Goal: Information Seeking & Learning: Find specific page/section

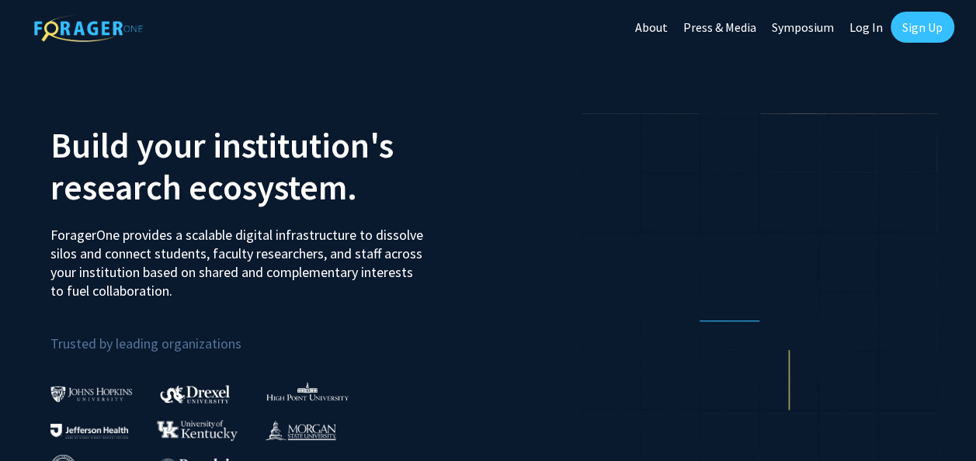
click at [872, 29] on link "Log In" at bounding box center [865, 27] width 49 height 54
select select
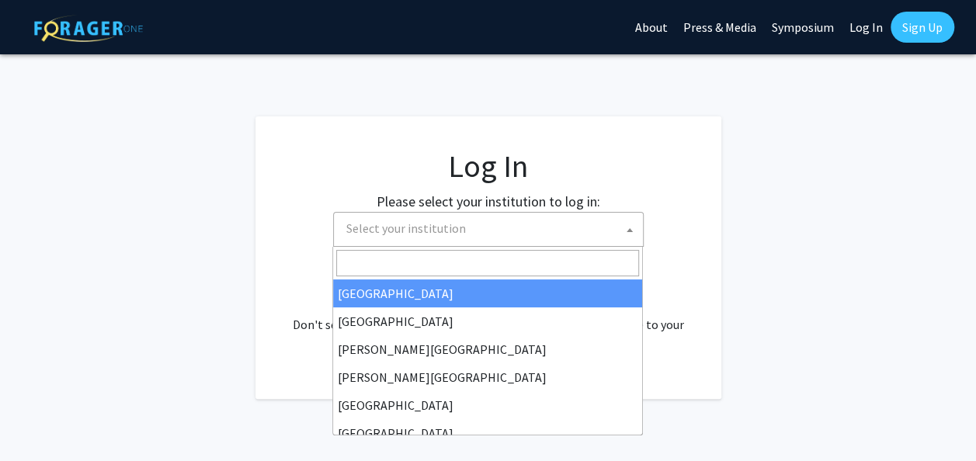
click at [574, 216] on span "Select your institution" at bounding box center [491, 229] width 303 height 32
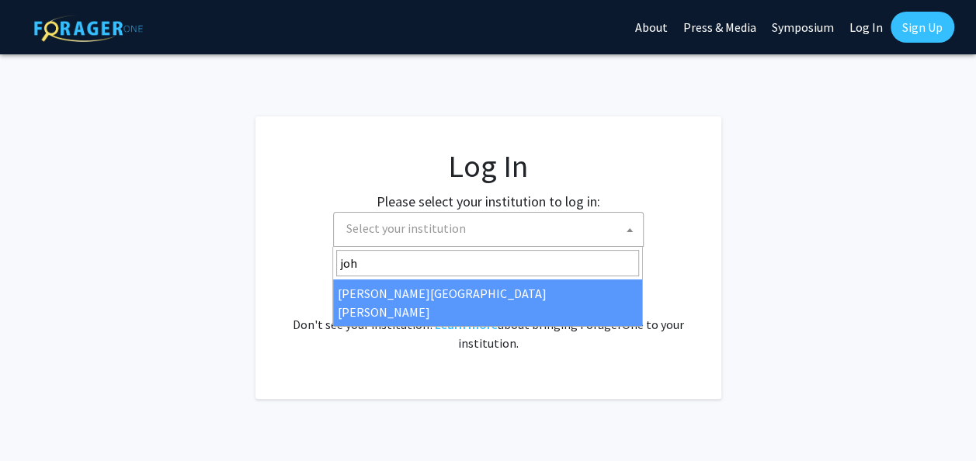
type input "joh"
select select "1"
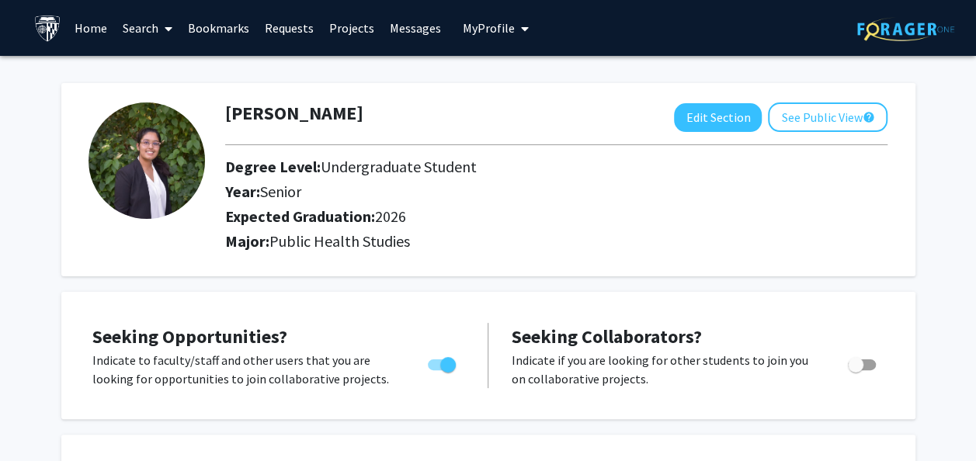
click at [342, 34] on link "Projects" at bounding box center [351, 28] width 61 height 54
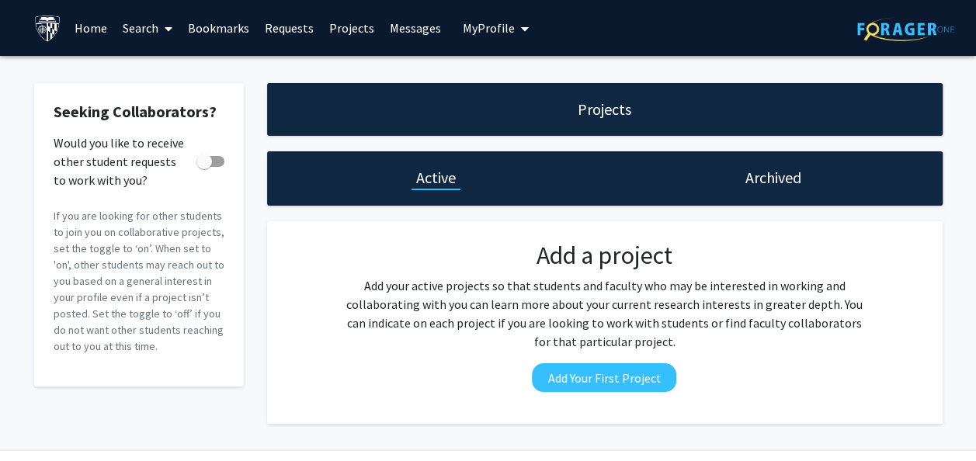
click at [157, 29] on link "Search" at bounding box center [147, 28] width 65 height 54
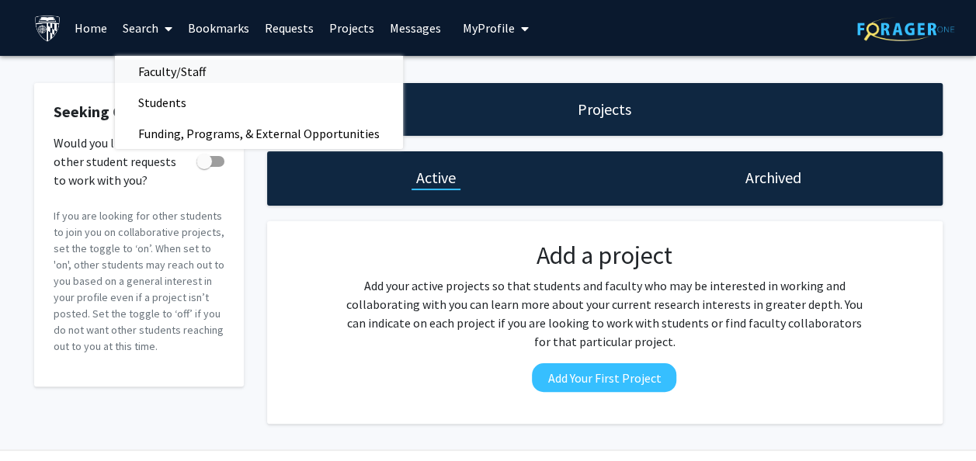
click at [199, 75] on span "Faculty/Staff" at bounding box center [172, 71] width 114 height 31
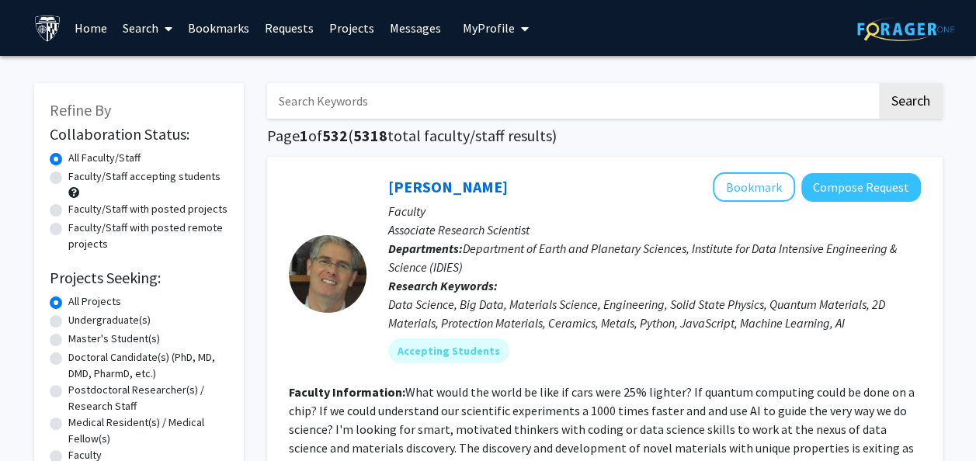
click at [973, 37] on div "Skip navigation Home Search Bookmarks Requests Projects Messages My Profile [PE…" at bounding box center [488, 28] width 976 height 56
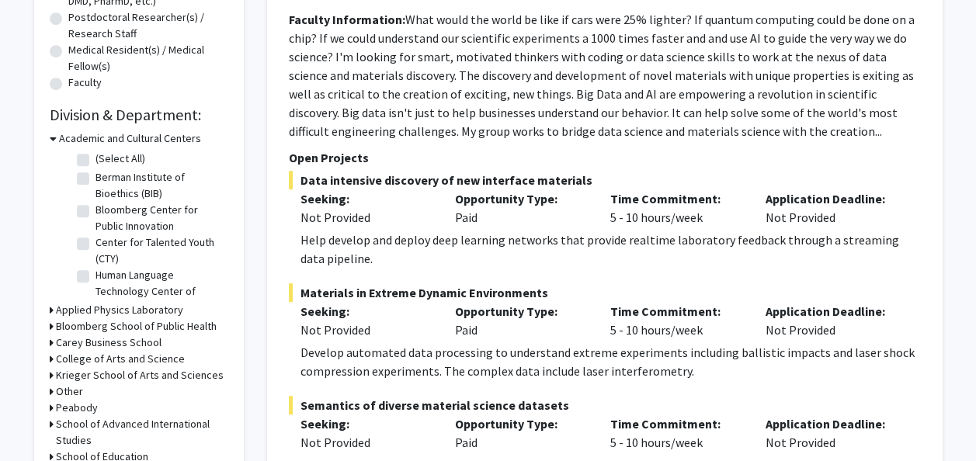
scroll to position [383, 0]
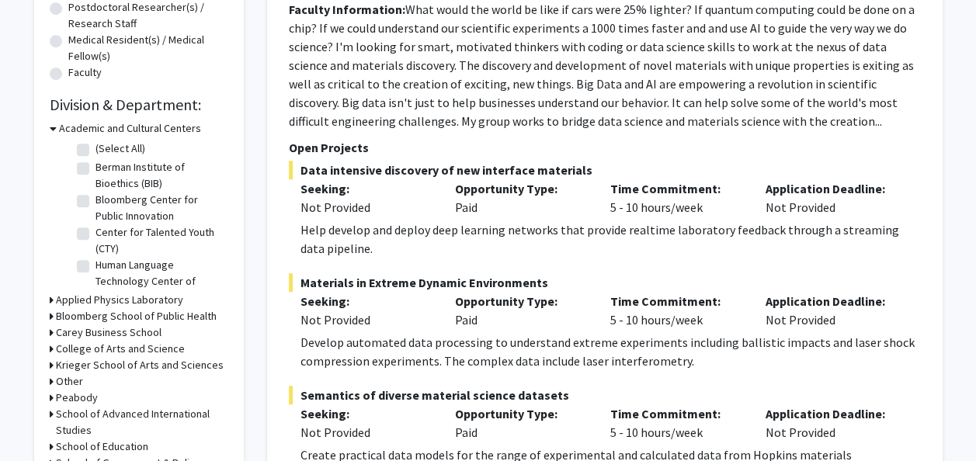
drag, startPoint x: 214, startPoint y: 203, endPoint x: 213, endPoint y: 234, distance: 31.1
click at [213, 234] on fg-checkbox-list "(Select All) (Select All) [PERSON_NAME] Institute of Bioethics (BIB) [PERSON_NA…" at bounding box center [150, 233] width 155 height 192
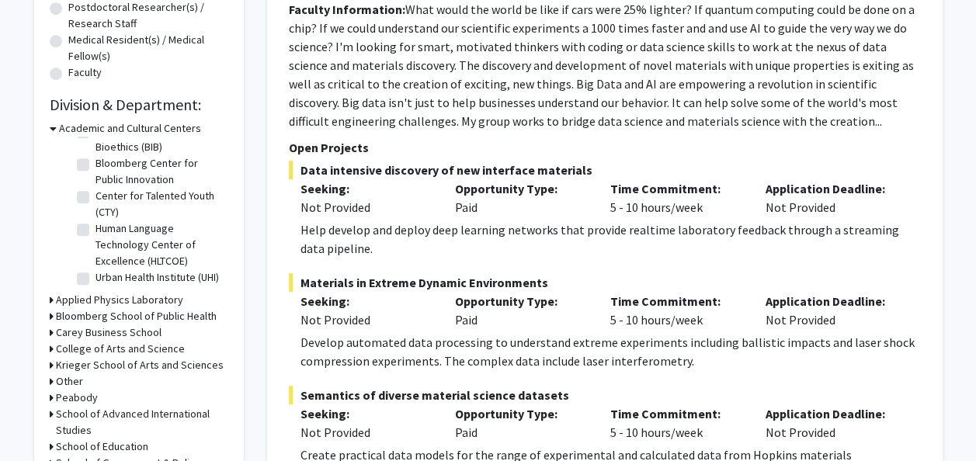
scroll to position [0, 0]
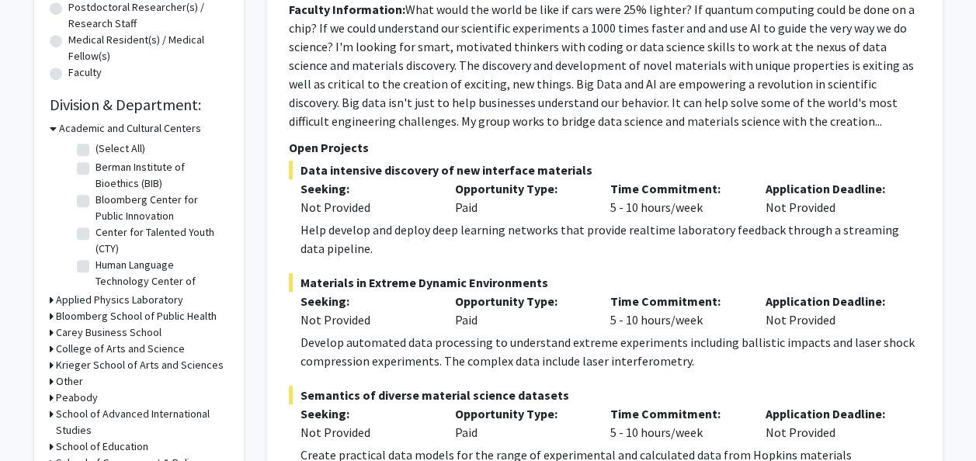
click at [194, 185] on label "Berman Institute of Bioethics (BIB)" at bounding box center [159, 175] width 129 height 33
click at [106, 169] on input "Berman Institute of Bioethics (BIB)" at bounding box center [100, 164] width 10 height 10
checkbox input "true"
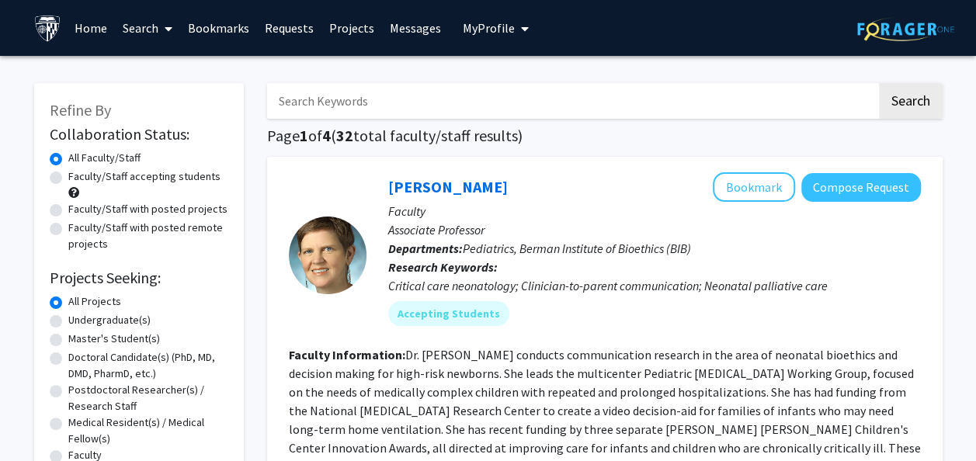
checkbox input "false"
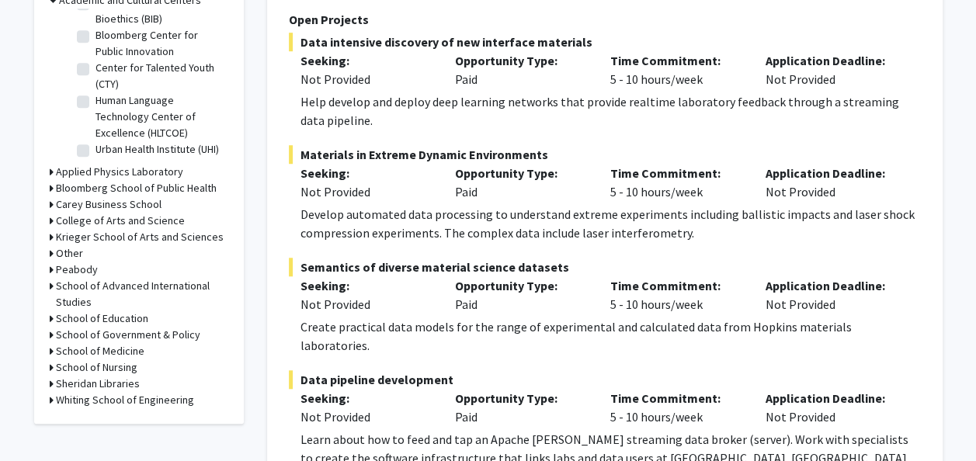
scroll to position [539, 0]
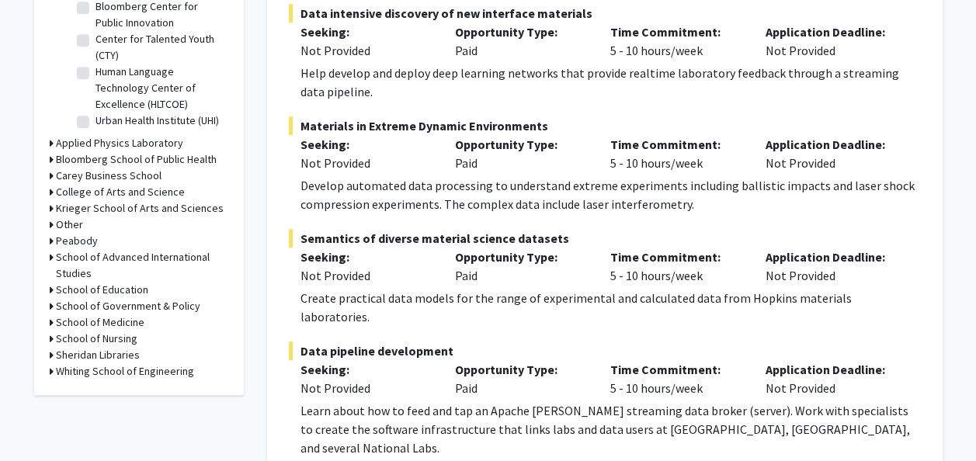
click at [51, 158] on icon at bounding box center [52, 159] width 4 height 16
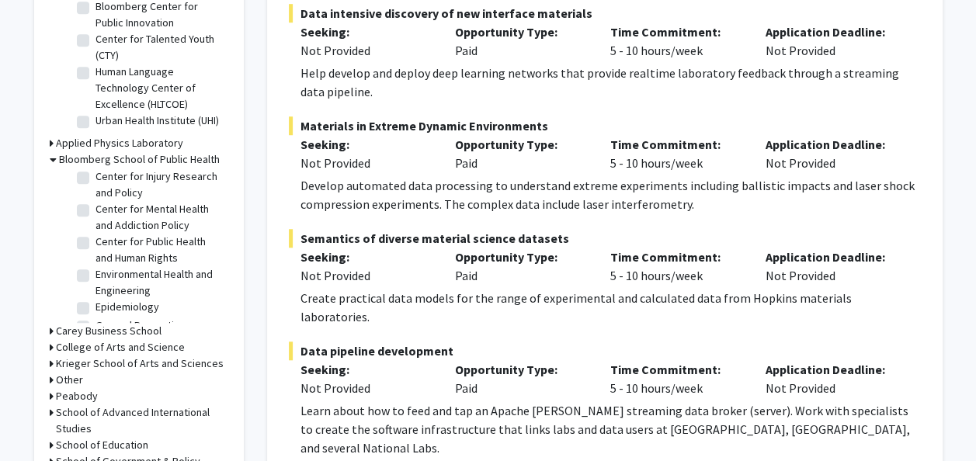
scroll to position [436, 0]
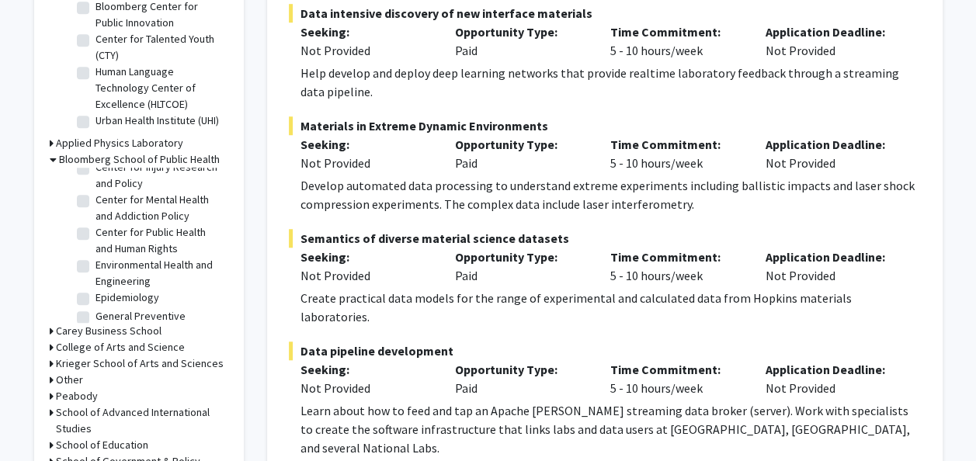
click at [95, 192] on label "Center for Injury Research and Policy" at bounding box center [159, 175] width 129 height 33
click at [95, 169] on input "Center for Injury Research and Policy" at bounding box center [100, 164] width 10 height 10
checkbox input "true"
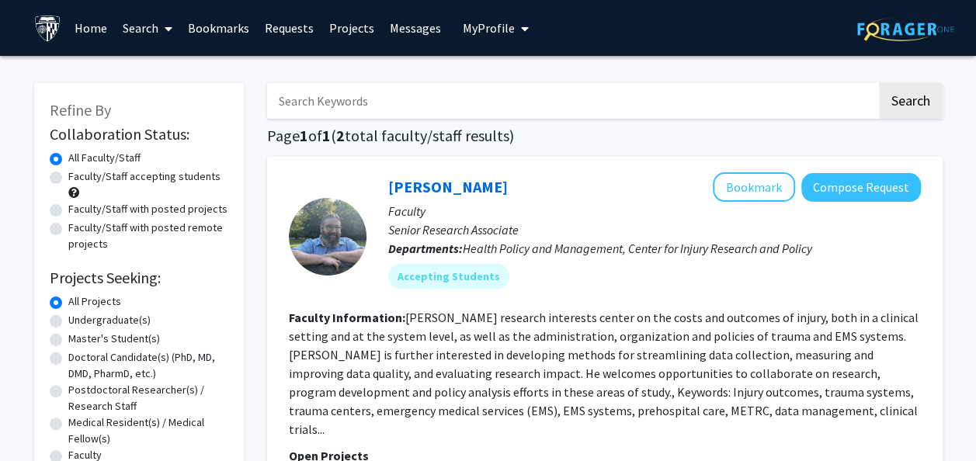
click at [473, 28] on span "My Profile" at bounding box center [489, 28] width 52 height 16
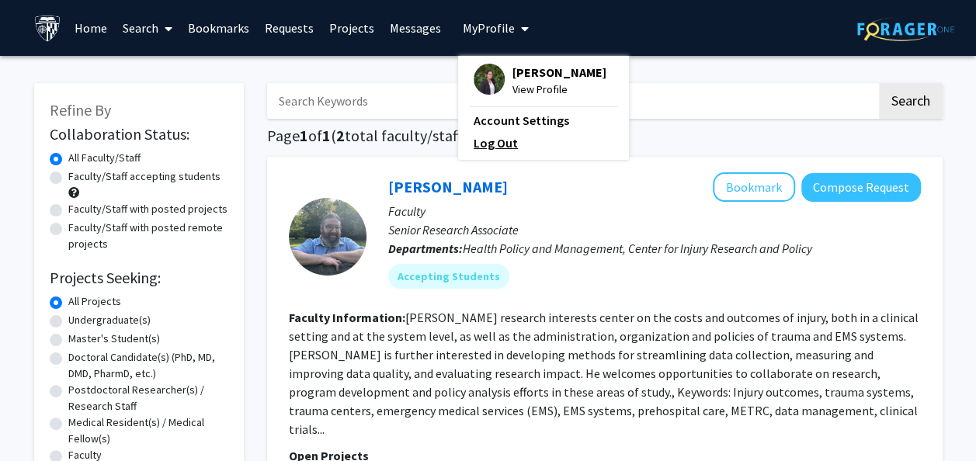
click at [480, 140] on link "Log Out" at bounding box center [543, 142] width 140 height 19
